Goal: Task Accomplishment & Management: Use online tool/utility

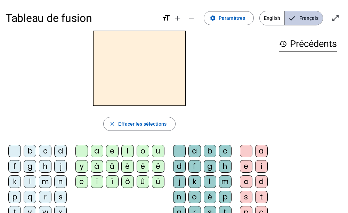
click at [316, 19] on span "Français" at bounding box center [303, 18] width 38 height 14
click at [46, 182] on div "m" at bounding box center [45, 181] width 13 height 13
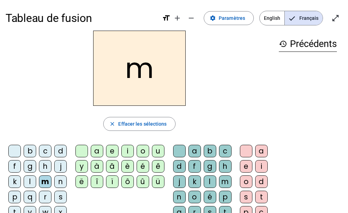
click at [92, 150] on div "a" at bounding box center [97, 150] width 13 height 13
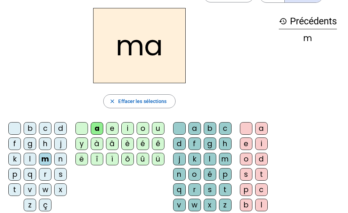
scroll to position [24, 0]
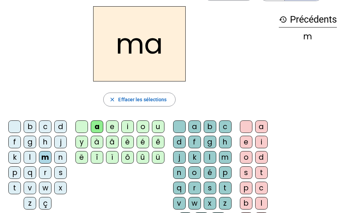
click at [15, 194] on letter-bubble "t" at bounding box center [15, 188] width 15 height 15
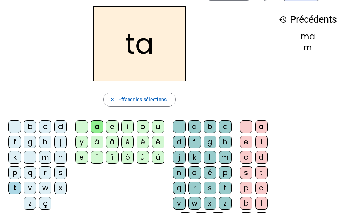
click at [31, 159] on div "l" at bounding box center [30, 157] width 13 height 13
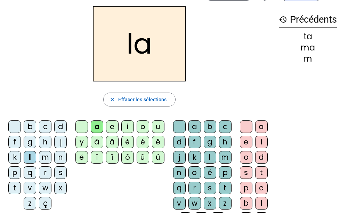
click at [109, 125] on div "e" at bounding box center [112, 126] width 13 height 13
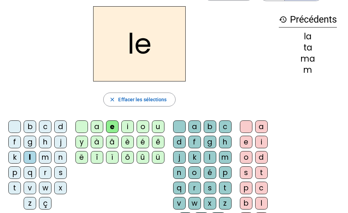
click at [161, 126] on div "u" at bounding box center [158, 126] width 13 height 13
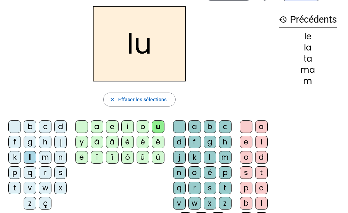
click at [17, 188] on div "t" at bounding box center [14, 187] width 13 height 13
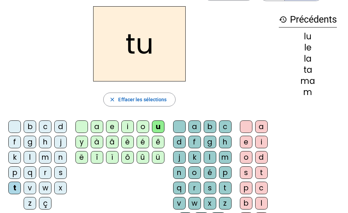
click at [56, 124] on div "d" at bounding box center [60, 126] width 13 height 13
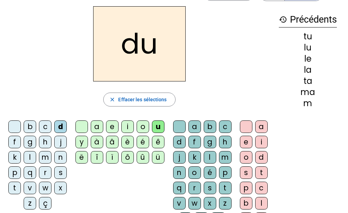
click at [114, 128] on div "e" at bounding box center [112, 126] width 13 height 13
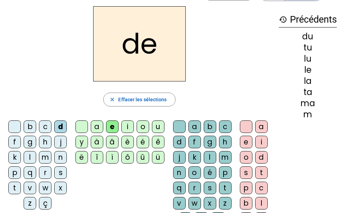
click at [44, 154] on div "m" at bounding box center [45, 157] width 13 height 13
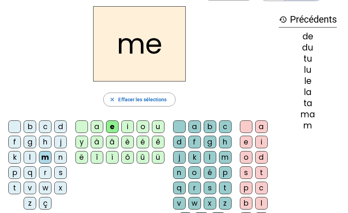
click at [57, 143] on div "j" at bounding box center [60, 141] width 13 height 13
